Goal: Task Accomplishment & Management: Manage account settings

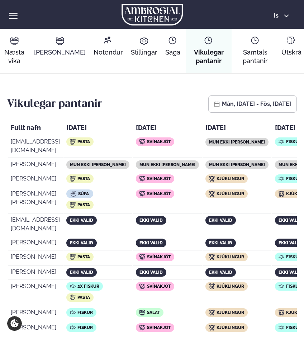
click at [62, 47] on link "[PERSON_NAME] matseðill [PERSON_NAME]" at bounding box center [60, 47] width 57 height 36
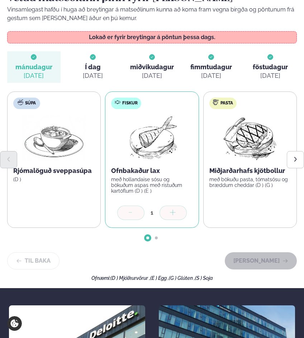
scroll to position [103, 0]
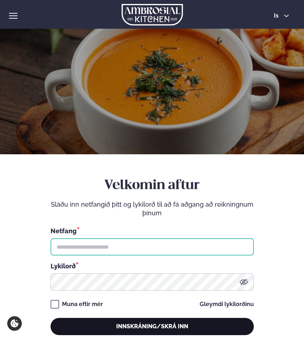
type input "**********"
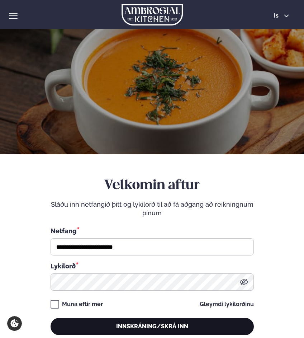
click at [95, 329] on button "Innskráning/Skrá inn" at bounding box center [152, 326] width 203 height 17
